Goal: Information Seeking & Learning: Find specific fact

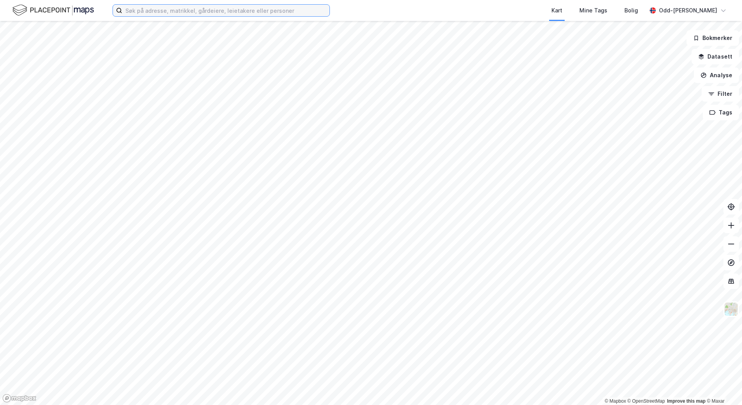
click at [145, 10] on input at bounding box center [225, 11] width 207 height 12
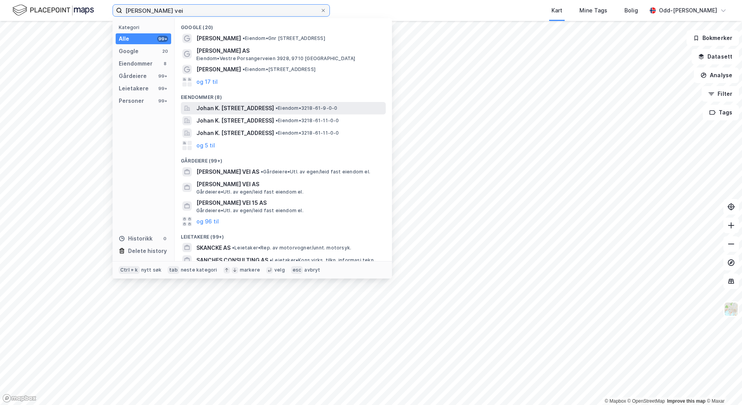
type input "[PERSON_NAME] vei"
click at [237, 110] on span "Johan K. [STREET_ADDRESS]" at bounding box center [235, 108] width 78 height 9
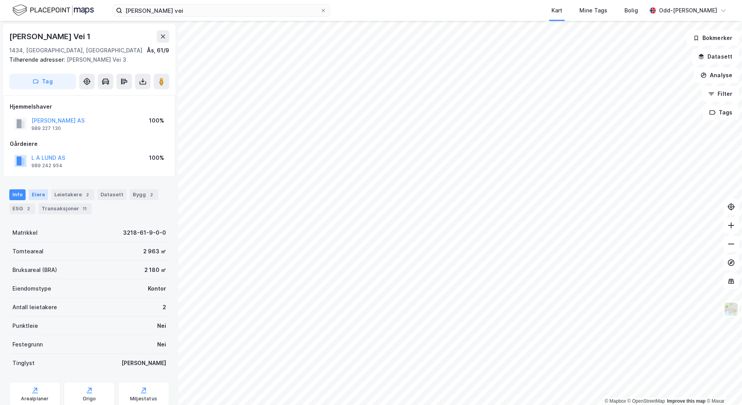
click at [33, 197] on div "Eiere" at bounding box center [38, 194] width 19 height 11
